Goal: Information Seeking & Learning: Learn about a topic

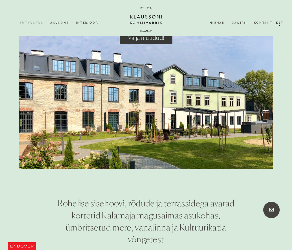
scroll to position [7, 0]
click at [281, 26] on link "Est" at bounding box center [279, 23] width 9 height 14
click at [279, 35] on link "Eng" at bounding box center [280, 37] width 10 height 5
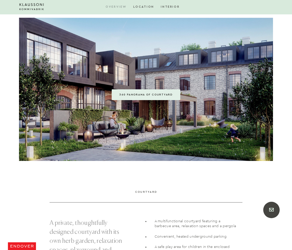
scroll to position [526, 0]
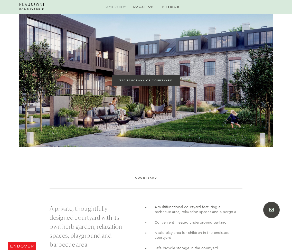
click at [159, 79] on span "360 PANORAMA OF COURTYARD" at bounding box center [146, 80] width 53 height 3
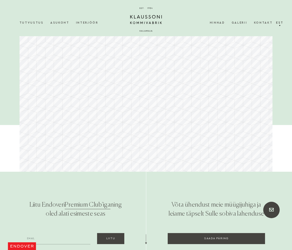
drag, startPoint x: 206, startPoint y: 87, endPoint x: 79, endPoint y: 84, distance: 126.8
click at [80, 85] on div at bounding box center [146, 100] width 253 height 143
drag, startPoint x: 230, startPoint y: 83, endPoint x: 131, endPoint y: 81, distance: 98.5
click at [130, 82] on div at bounding box center [146, 100] width 253 height 143
drag, startPoint x: 196, startPoint y: 85, endPoint x: 25, endPoint y: 70, distance: 171.7
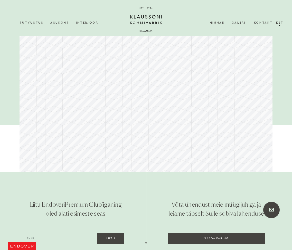
click at [33, 70] on div at bounding box center [146, 100] width 253 height 143
click at [26, 23] on link "Tutvustus" at bounding box center [35, 23] width 31 height 14
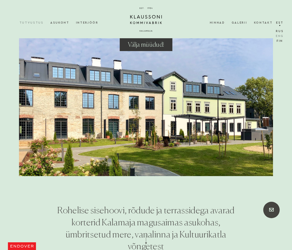
click at [280, 35] on link "Eng" at bounding box center [280, 37] width 10 height 5
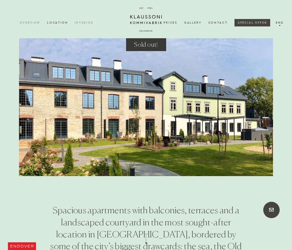
click at [87, 23] on link "Interior" at bounding box center [88, 23] width 26 height 14
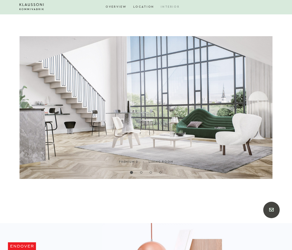
scroll to position [276, 0]
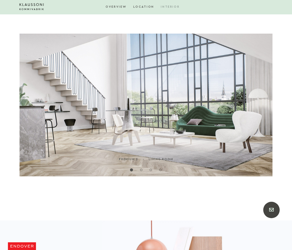
click at [141, 170] on button "2" at bounding box center [141, 170] width 5 height 5
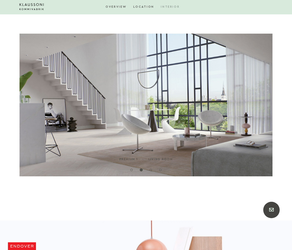
click at [151, 171] on button "3" at bounding box center [150, 170] width 5 height 5
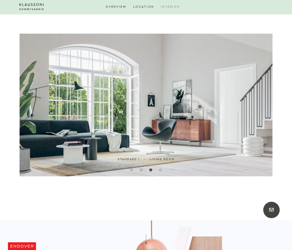
click at [160, 171] on button "4" at bounding box center [160, 170] width 5 height 5
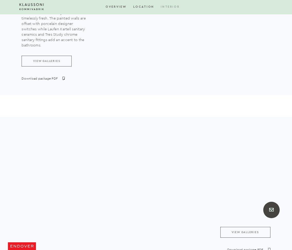
scroll to position [917, 0]
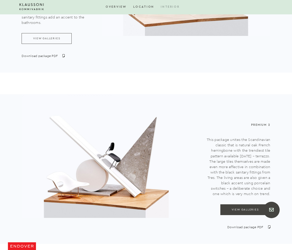
click at [254, 215] on link "VIEW GALLERIES" at bounding box center [246, 210] width 50 height 11
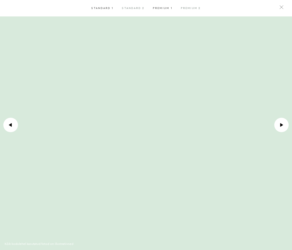
click at [164, 6] on div "Premium 1" at bounding box center [163, 8] width 28 height 16
click at [284, 8] on button at bounding box center [282, 7] width 14 height 14
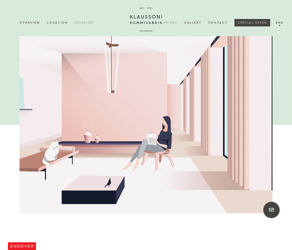
click at [174, 22] on link "Prices" at bounding box center [174, 23] width 21 height 14
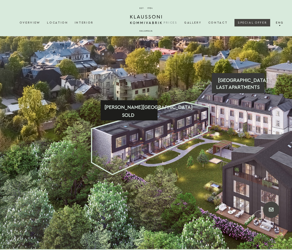
click at [132, 118] on text "SOLD" at bounding box center [128, 115] width 12 height 5
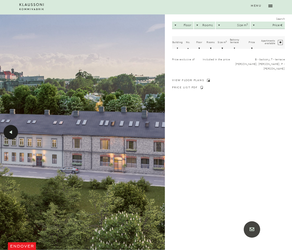
click at [8, 134] on div ".icon-arrow-1 { fill: #fff; } .icon-arrow-3 { mask: url(#mask); }" at bounding box center [11, 132] width 14 height 14
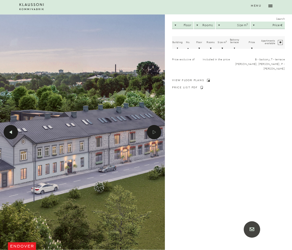
click at [15, 133] on div ".icon-arrow-1 { fill: #fff; } .icon-arrow-3 { mask: url(#mask); }" at bounding box center [11, 132] width 14 height 14
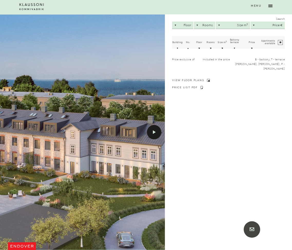
click at [156, 135] on div ".icon-arrow-1 { fill: #fff; } .icon-arrow-3 { mask: url(#mask); }" at bounding box center [154, 132] width 14 height 14
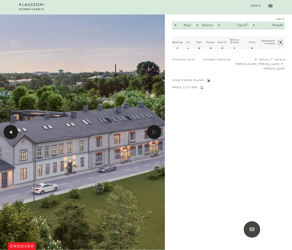
click at [12, 134] on icon ".icon-arrow-1 { fill: #fff; } .icon-arrow-3 { mask: url(#mask); }" at bounding box center [11, 133] width 4 height 4
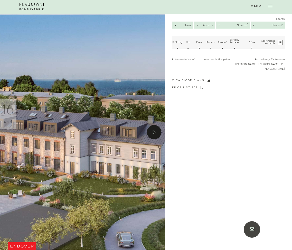
click at [12, 134] on polygon at bounding box center [19, 142] width 23 height 19
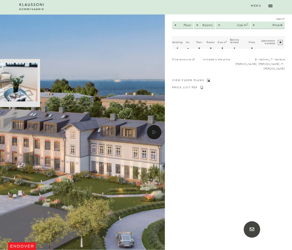
click at [9, 120] on icon at bounding box center [10, 120] width 44 height 23
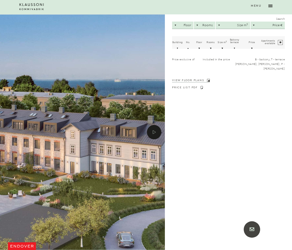
click at [195, 79] on link "VIEW FLOOR PLANS" at bounding box center [191, 80] width 38 height 3
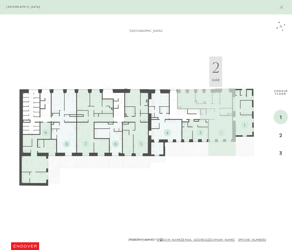
click at [223, 124] on polygon at bounding box center [206, 123] width 59 height 68
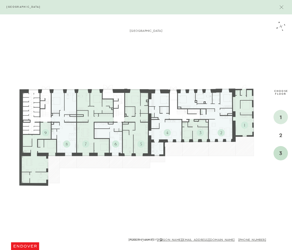
click at [282, 151] on div "3" at bounding box center [281, 153] width 14 height 14
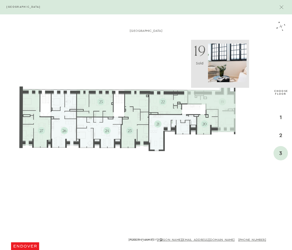
click at [221, 110] on polygon at bounding box center [212, 108] width 48 height 48
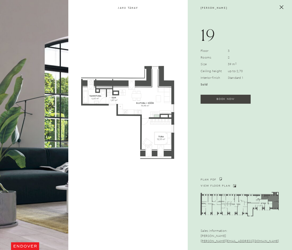
click at [276, 7] on button at bounding box center [282, 7] width 14 height 14
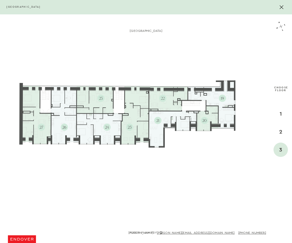
click at [280, 4] on button at bounding box center [282, 7] width 14 height 14
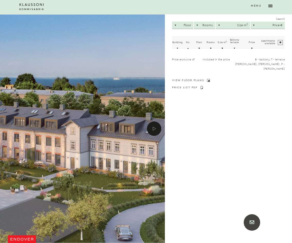
click at [39, 8] on icon at bounding box center [32, 6] width 24 height 19
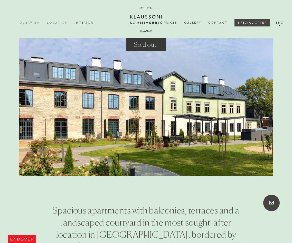
click at [54, 20] on link "Location" at bounding box center [61, 23] width 28 height 14
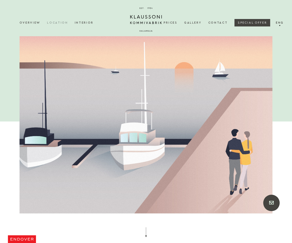
click at [247, 24] on link "SPECIAL OFFER" at bounding box center [253, 22] width 36 height 7
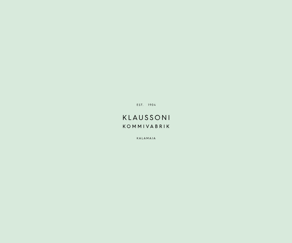
scroll to position [296, 0]
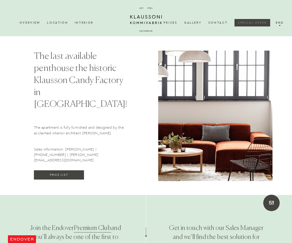
click at [67, 170] on link "PRICE LIST" at bounding box center [59, 174] width 50 height 9
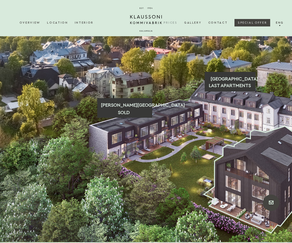
click at [259, 176] on icon at bounding box center [260, 179] width 112 height 107
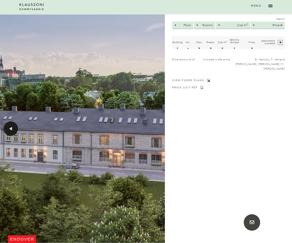
click at [9, 130] on div ".icon-arrow-1 { fill: #fff; } .icon-arrow-3 { mask: url(#mask); }" at bounding box center [11, 129] width 14 height 14
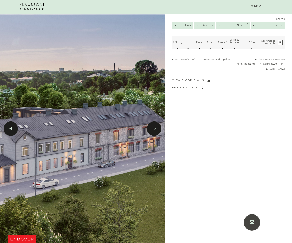
click at [12, 130] on polygon at bounding box center [10, 129] width 3 height 4
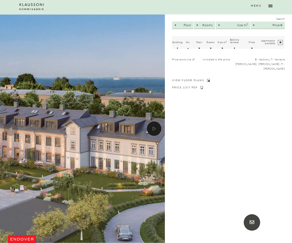
click at [12, 130] on polygon at bounding box center [22, 138] width 23 height 18
click at [155, 131] on div ".icon-arrow-1 { fill: #fff; } .icon-arrow-3 { mask: url(#mask); }" at bounding box center [154, 129] width 14 height 14
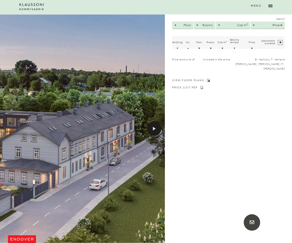
click at [155, 131] on div ".icon-arrow-1 { fill: #fff; } .icon-arrow-3 { mask: url(#mask); }" at bounding box center [154, 129] width 14 height 14
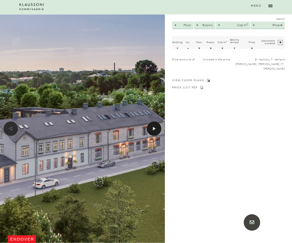
click at [155, 131] on div ".icon-arrow-1 { fill: #fff; } .icon-arrow-3 { mask: url(#mask); }" at bounding box center [154, 129] width 14 height 14
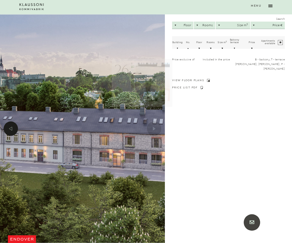
click at [155, 131] on polygon at bounding box center [152, 122] width 29 height 25
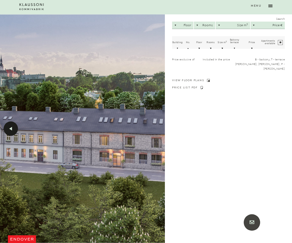
click at [8, 127] on div ".icon-arrow-1 { fill: #fff; } .icon-arrow-3 { mask: url(#mask); }" at bounding box center [11, 129] width 14 height 14
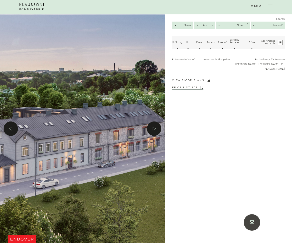
click at [194, 86] on link "PRICE LIST PDF" at bounding box center [187, 87] width 31 height 3
